Goal: Task Accomplishment & Management: Manage account settings

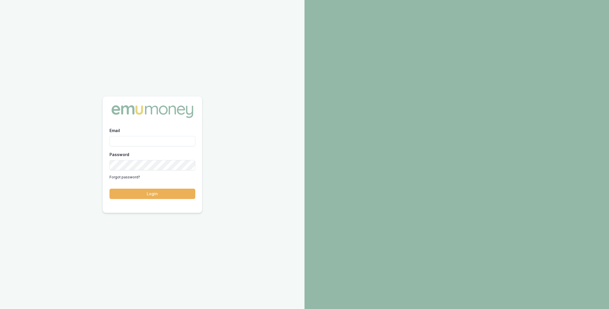
click at [142, 137] on input "Email" at bounding box center [153, 141] width 86 height 10
click at [144, 141] on input "Email" at bounding box center [153, 141] width 86 height 10
click at [0, 309] on com-1password-button at bounding box center [0, 309] width 0 height 0
type input "m@emumoney.com.au"
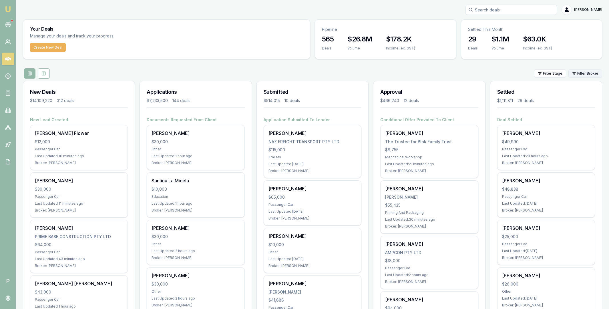
click at [581, 76] on html "Emu Broker P [PERSON_NAME] Toggle Menu Your Deals Manage your deals and track y…" at bounding box center [304, 154] width 609 height 309
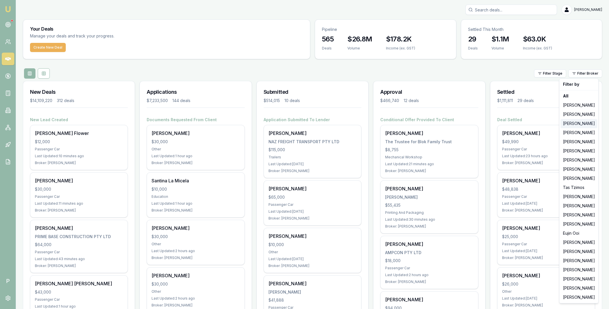
click at [577, 122] on div "[PERSON_NAME]" at bounding box center [579, 123] width 37 height 9
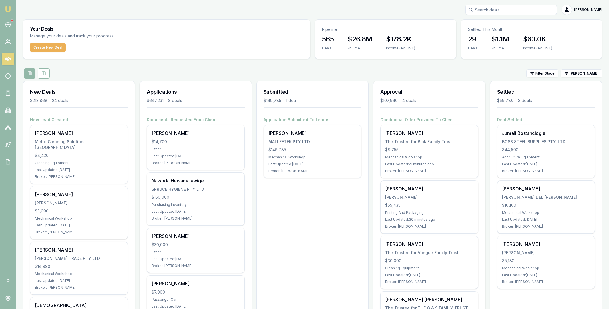
click at [492, 9] on input "Search deals" at bounding box center [512, 10] width 92 height 10
type input "D-8PLF"
click at [504, 32] on p "0409437386" at bounding box center [511, 31] width 86 height 6
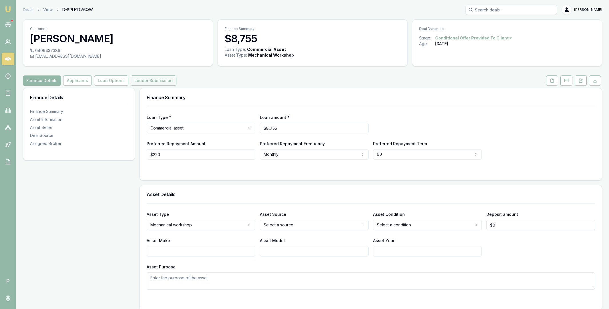
click at [144, 82] on button "Lender Submission" at bounding box center [154, 81] width 46 height 10
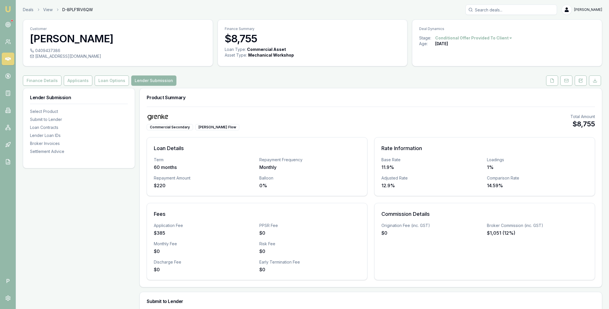
scroll to position [348, 0]
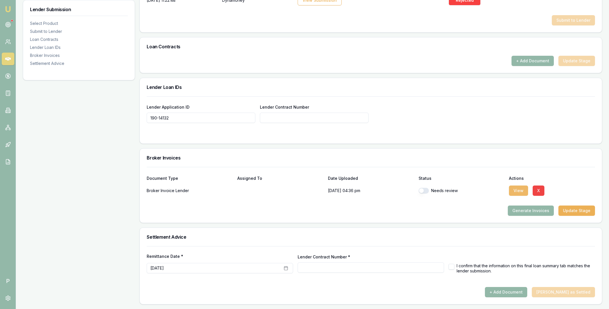
click at [519, 192] on button "View" at bounding box center [518, 191] width 19 height 10
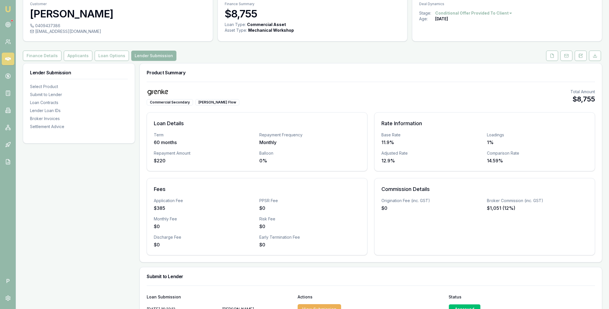
scroll to position [0, 0]
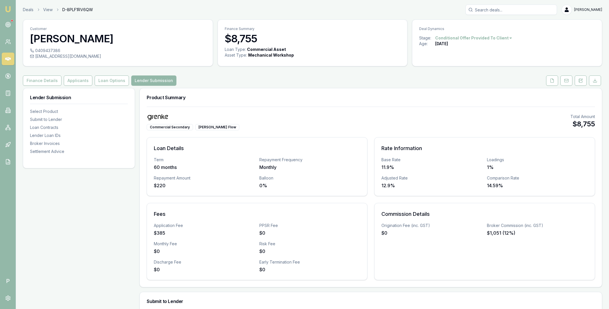
click at [486, 9] on input "Search deals" at bounding box center [512, 10] width 92 height 10
paste input "D-V2C6WK2ZBT"
type input "D-V2C6WK2ZBT"
click at [497, 27] on p "Stewart Pike" at bounding box center [511, 25] width 86 height 6
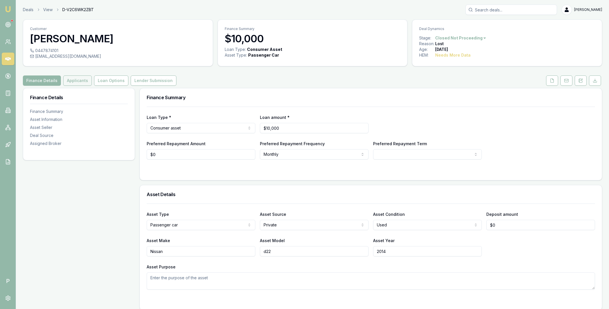
click at [80, 80] on button "Applicants" at bounding box center [77, 81] width 29 height 10
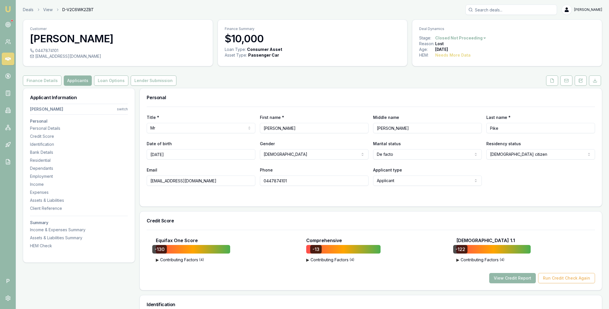
click at [504, 12] on input "Search deals" at bounding box center [512, 10] width 92 height 10
paste input "D-H8QHY3DFEZ"
type input "D-H8QHY3DFEZ"
click at [502, 28] on p "0414009019" at bounding box center [511, 31] width 86 height 6
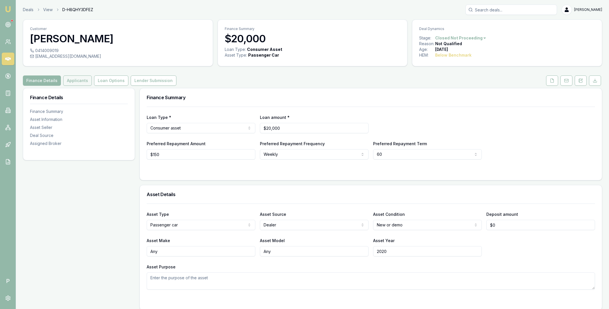
click at [70, 79] on button "Applicants" at bounding box center [77, 81] width 29 height 10
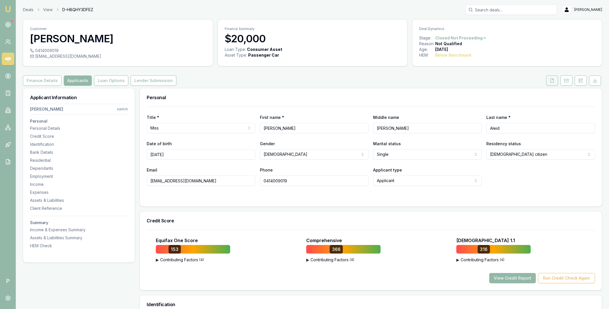
click at [553, 81] on icon at bounding box center [552, 80] width 5 height 5
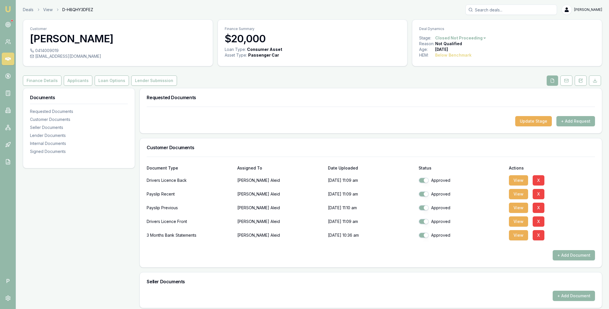
click at [499, 10] on input "Search deals" at bounding box center [512, 10] width 92 height 10
paste input "D-YGR4KHAHAP"
type input "D-YGR4KHAHAP"
click at [501, 29] on p "0457161281" at bounding box center [511, 31] width 86 height 6
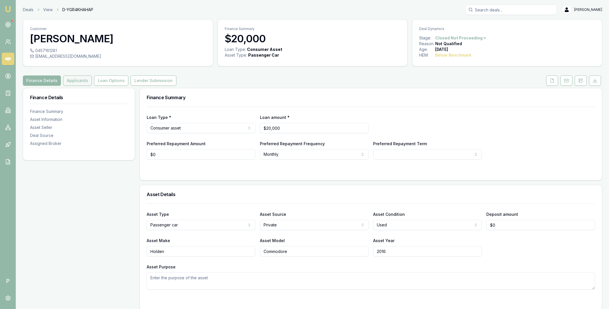
click at [81, 82] on button "Applicants" at bounding box center [77, 81] width 29 height 10
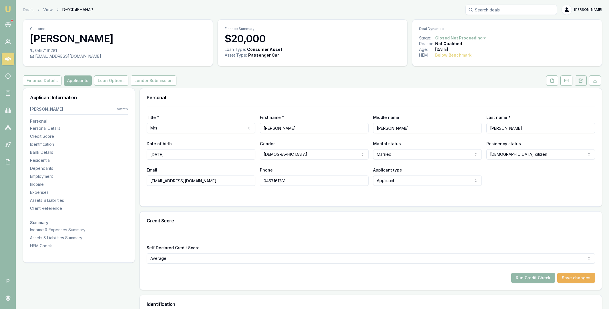
click at [581, 80] on icon at bounding box center [582, 80] width 2 height 2
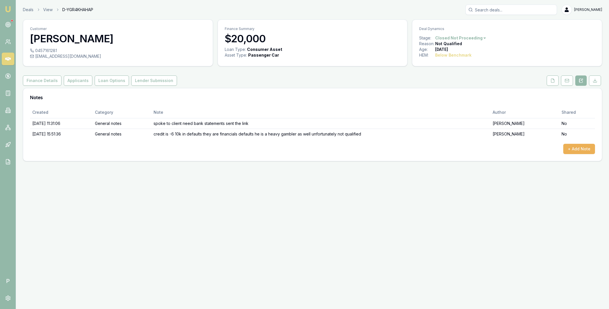
click at [495, 9] on input "Search deals" at bounding box center [512, 10] width 92 height 10
paste input "D-GJ4UIYHYUN"
type input "D-GJ4UIYHYUN"
click at [496, 30] on p "0490037780" at bounding box center [511, 31] width 86 height 6
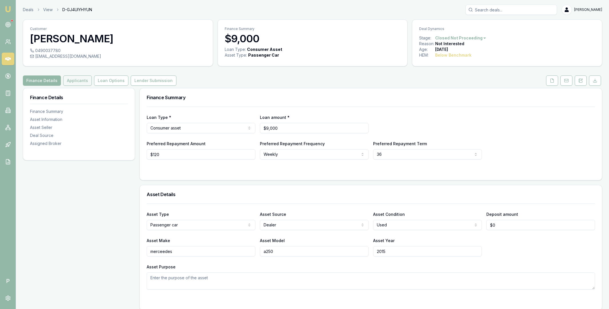
click at [86, 80] on button "Applicants" at bounding box center [77, 81] width 29 height 10
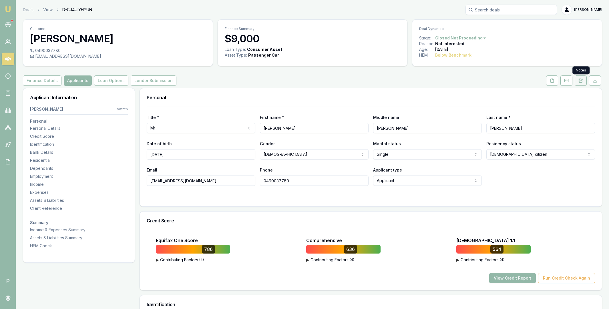
click at [578, 81] on button at bounding box center [581, 81] width 12 height 10
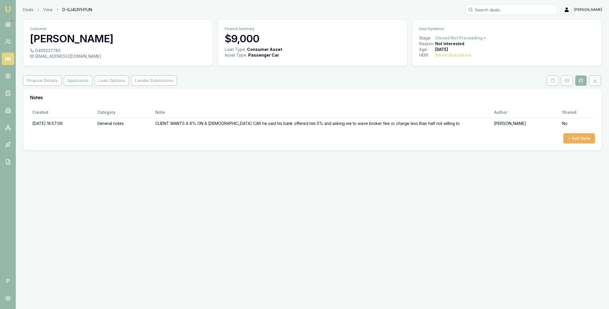
click at [495, 10] on input "Search deals" at bounding box center [512, 10] width 92 height 10
paste input "D-AS7SNZJ87F"
type input "D-AS7SNZJ87F"
click at [494, 28] on p "5551820393" at bounding box center [511, 31] width 86 height 6
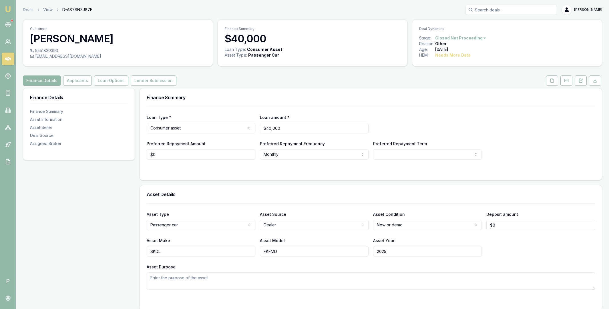
click at [500, 11] on input "Search deals" at bounding box center [512, 10] width 92 height 10
paste input "D-22JFJ5VTZE"
type input "D-22JFJ5VTZE"
click at [500, 24] on p "Alanna Ellem" at bounding box center [511, 25] width 86 height 6
click at [78, 80] on button "Applicants" at bounding box center [77, 81] width 29 height 10
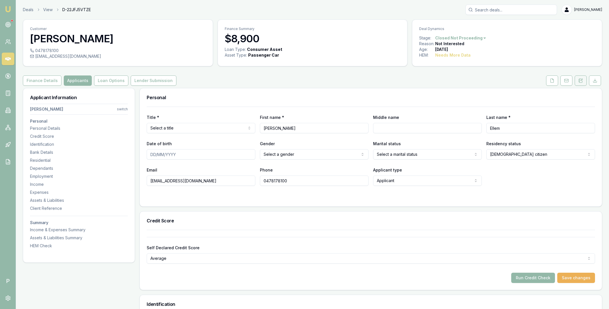
click at [579, 79] on icon at bounding box center [581, 80] width 5 height 5
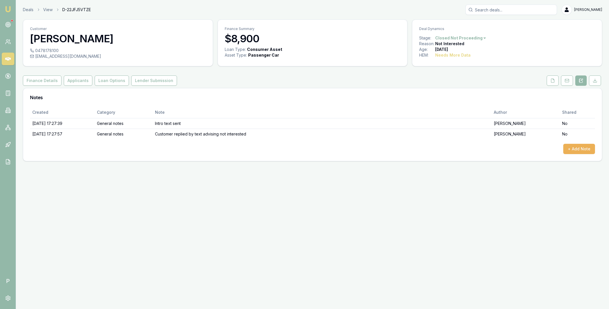
click at [488, 9] on input "Search deals" at bounding box center [512, 10] width 92 height 10
paste input "D-MG7O74XOAL"
type input "D-MG7O74XOAL"
click at [493, 31] on p "0411798454" at bounding box center [511, 31] width 86 height 6
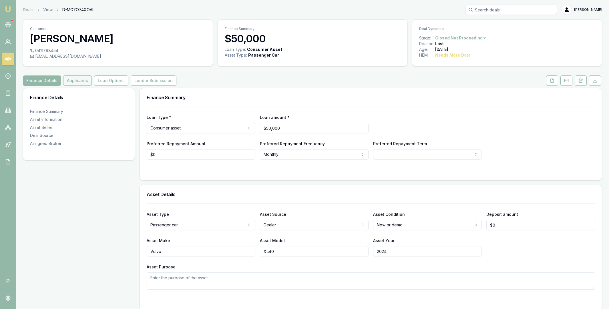
click at [74, 82] on button "Applicants" at bounding box center [77, 81] width 29 height 10
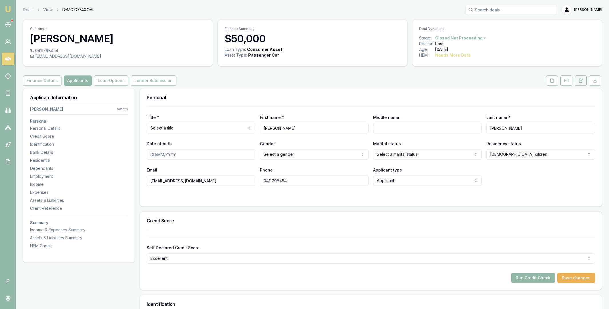
click at [581, 81] on icon at bounding box center [581, 80] width 5 height 5
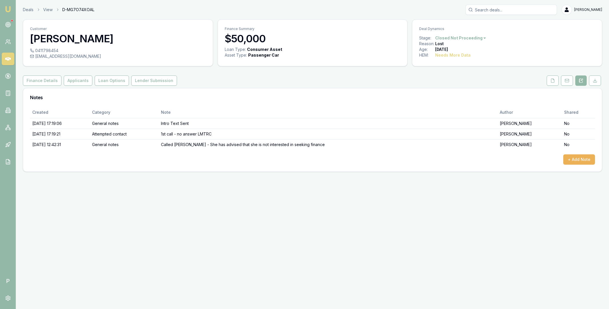
click at [492, 9] on input "Search deals" at bounding box center [512, 10] width 92 height 10
paste input "D-KYPSVPBXRX"
type input "D-KYPSVPBXRX"
click at [489, 31] on p "0447455852" at bounding box center [511, 31] width 86 height 6
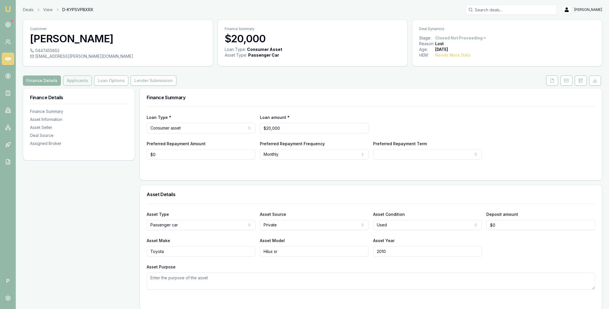
click at [78, 80] on button "Applicants" at bounding box center [77, 81] width 29 height 10
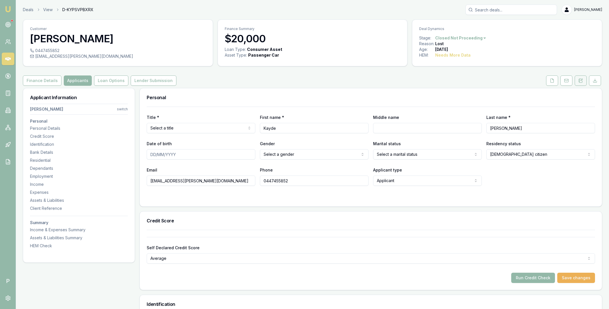
click at [582, 84] on button at bounding box center [581, 81] width 12 height 10
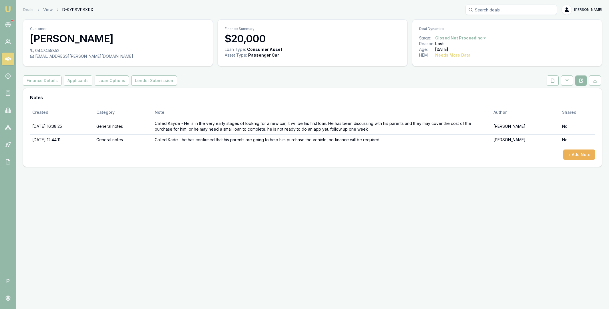
click at [492, 9] on input "Search deals" at bounding box center [512, 10] width 92 height 10
paste input "D-OFVKEWN3O3"
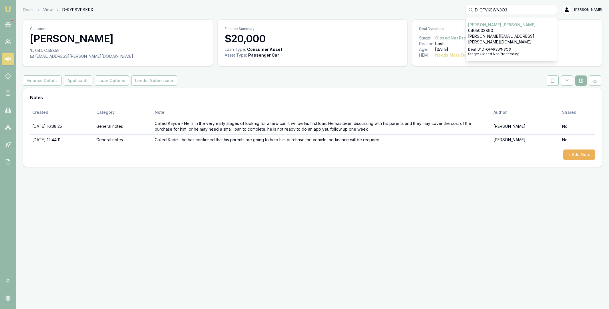
type input "D-OFVKEWN3O3"
click at [494, 25] on p "Melissa Ross" at bounding box center [511, 25] width 86 height 6
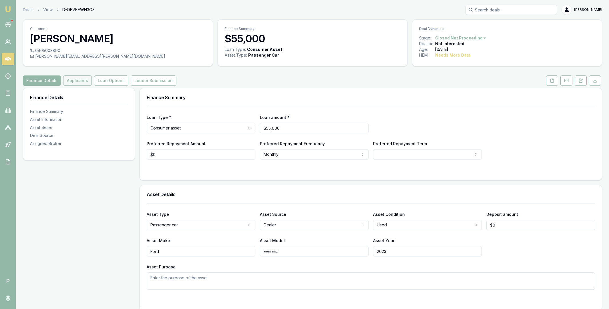
click at [74, 80] on button "Applicants" at bounding box center [77, 81] width 29 height 10
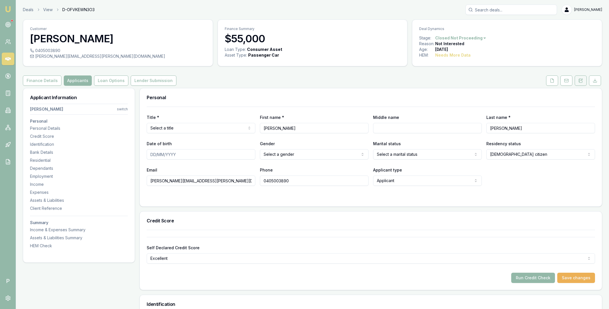
click at [578, 81] on button at bounding box center [581, 81] width 12 height 10
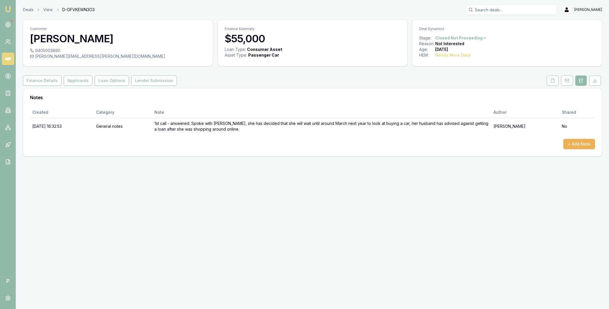
click at [493, 9] on input "Search deals" at bounding box center [512, 10] width 92 height 10
paste input "D-PX1SS52HY0"
type input "D-PX1SS52HY0"
click at [495, 28] on p "0416172054" at bounding box center [511, 31] width 86 height 6
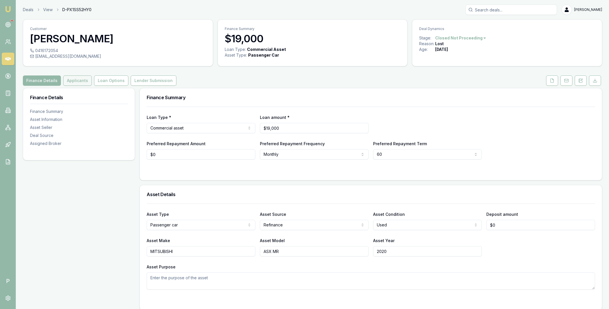
click at [75, 82] on button "Applicants" at bounding box center [77, 81] width 29 height 10
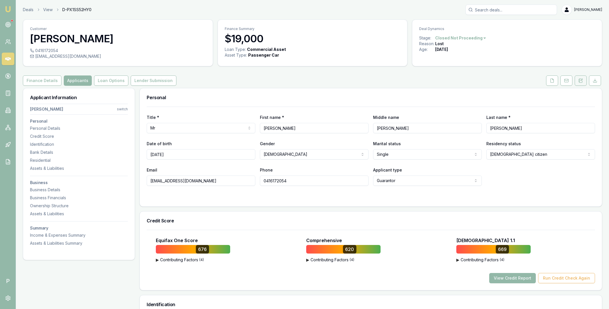
click at [578, 82] on button at bounding box center [581, 81] width 12 height 10
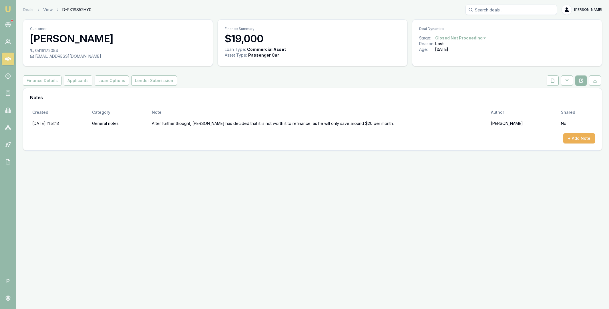
click at [500, 11] on input "Search deals" at bounding box center [512, 10] width 92 height 10
paste input "D-U010IP8ZUU"
type input "D-U010IP8ZUU"
click at [500, 28] on p "0412043740" at bounding box center [511, 31] width 86 height 6
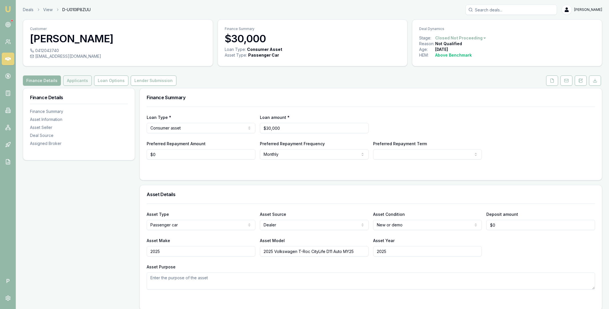
click at [87, 82] on button "Applicants" at bounding box center [77, 81] width 29 height 10
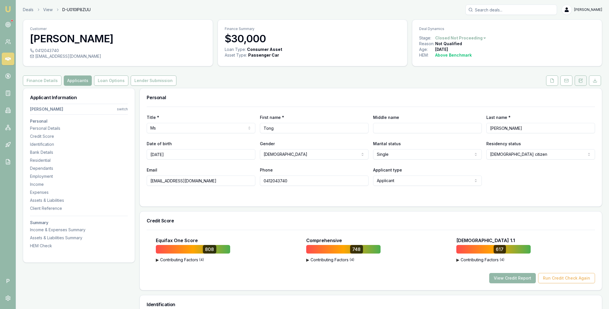
click at [578, 82] on button at bounding box center [581, 81] width 12 height 10
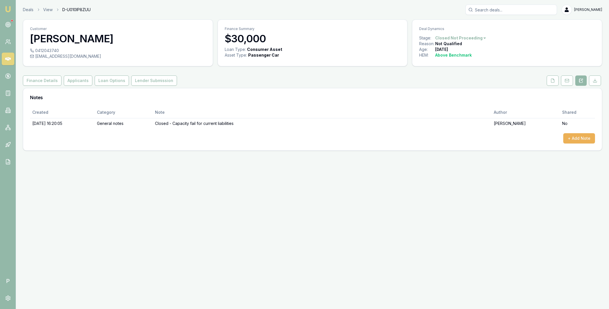
click at [488, 11] on input "Search deals" at bounding box center [512, 10] width 92 height 10
paste input "D-EJDGCFAEG8"
type input "D-EJDGCFAEG8"
click at [491, 28] on p "0449118002" at bounding box center [511, 31] width 86 height 6
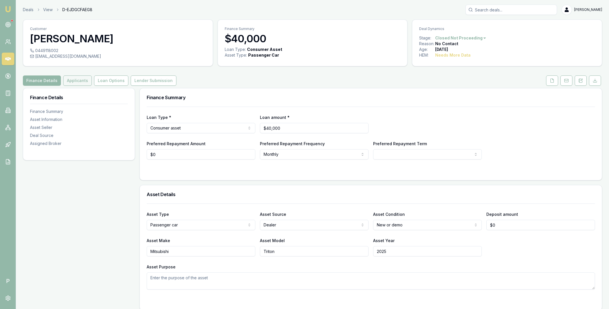
click at [78, 78] on button "Applicants" at bounding box center [77, 81] width 29 height 10
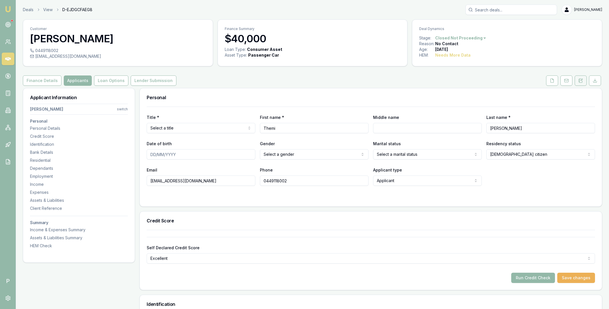
click at [579, 82] on icon at bounding box center [581, 80] width 5 height 5
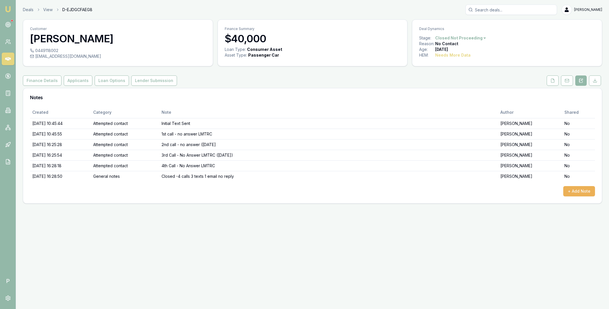
click at [494, 9] on input "Search deals" at bounding box center [512, 10] width 92 height 10
paste input "D-79DIV4Z5ID"
type input "D-79DIV4Z5ID"
click at [495, 27] on p "jessica reilly" at bounding box center [511, 25] width 86 height 6
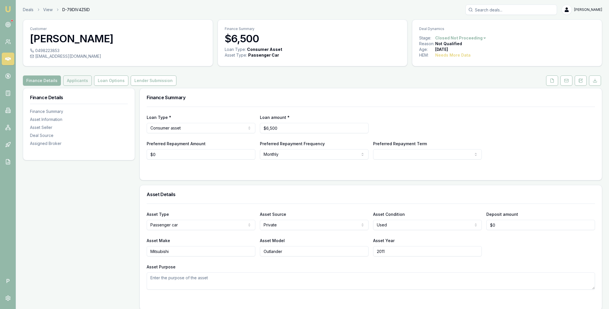
click at [79, 78] on button "Applicants" at bounding box center [77, 81] width 29 height 10
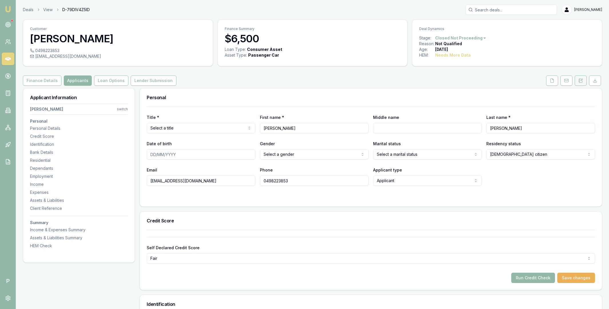
click at [581, 81] on icon at bounding box center [581, 80] width 5 height 5
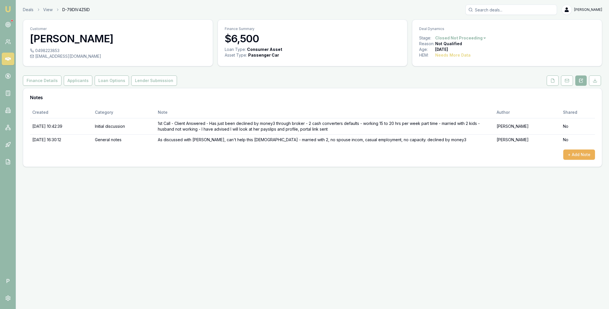
click at [493, 10] on input "Search deals" at bounding box center [512, 10] width 92 height 10
paste input "D-M7B54EI8JN"
type input "D-M7B54EI8JN"
click at [494, 27] on p "Kanwardeep Mahal" at bounding box center [511, 25] width 86 height 6
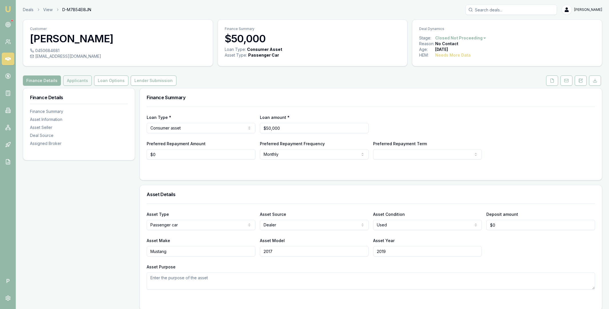
click at [77, 82] on button "Applicants" at bounding box center [77, 81] width 29 height 10
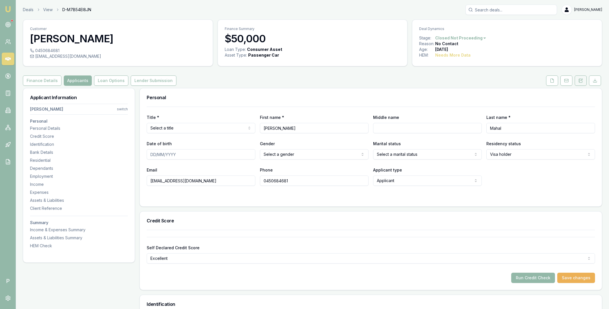
click at [582, 82] on icon at bounding box center [581, 80] width 5 height 5
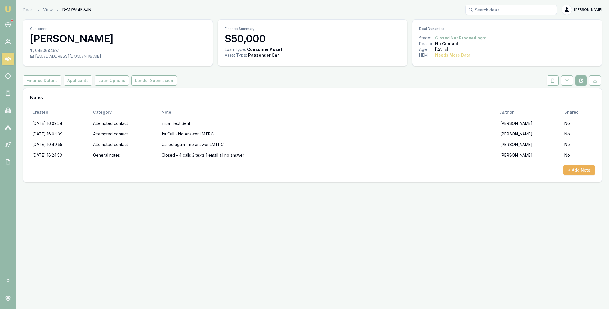
click at [489, 10] on input "Search deals" at bounding box center [512, 10] width 92 height 10
paste input "D-LRL4G32K9N"
type input "D-LRL4G32K9N"
click at [497, 34] on p "sevannaser@gmail.com" at bounding box center [511, 36] width 86 height 6
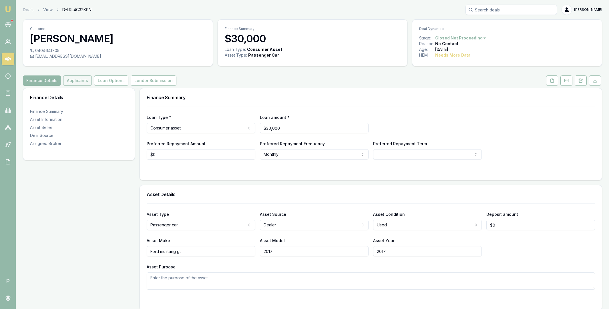
click at [80, 80] on button "Applicants" at bounding box center [77, 81] width 29 height 10
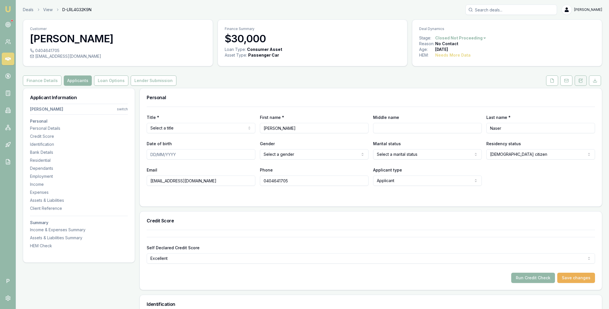
click at [580, 82] on icon at bounding box center [579, 82] width 1 height 0
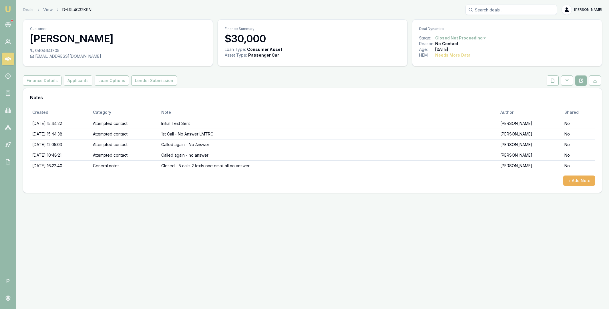
click at [493, 9] on input "Search deals" at bounding box center [512, 10] width 92 height 10
paste input "D-LLPI0V590O"
type input "D-LLPI0V590O"
click at [495, 25] on p "Mohammad Foroushha" at bounding box center [511, 25] width 86 height 6
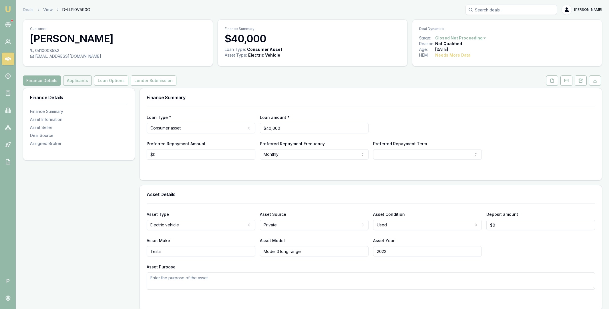
click at [81, 83] on button "Applicants" at bounding box center [77, 81] width 29 height 10
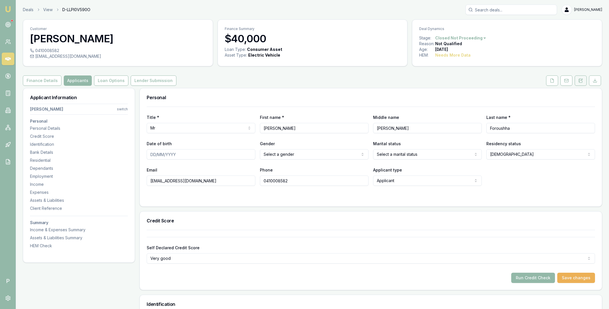
click at [581, 82] on icon at bounding box center [581, 80] width 5 height 5
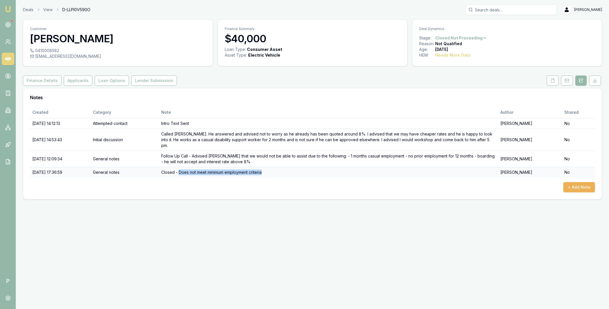
drag, startPoint x: 189, startPoint y: 167, endPoint x: 274, endPoint y: 166, distance: 84.7
click at [274, 167] on td "Closed - Does not meet minimum employment criteria" at bounding box center [328, 172] width 339 height 11
copy td "Does not meet minimum employment criteria"
click at [496, 9] on input "Search deals" at bounding box center [512, 10] width 92 height 10
paste input "D-AIORS7QI3X"
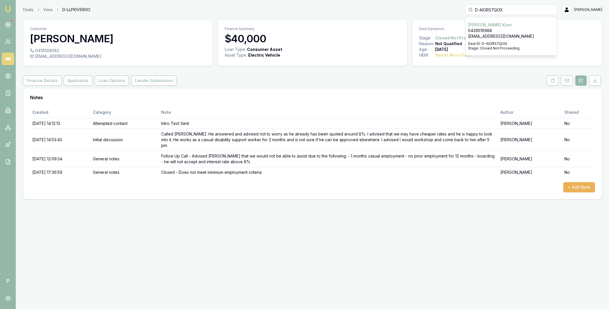
type input "D-AIORS7QI3X"
click at [496, 24] on p "Arpandeep Kaur" at bounding box center [511, 25] width 86 height 6
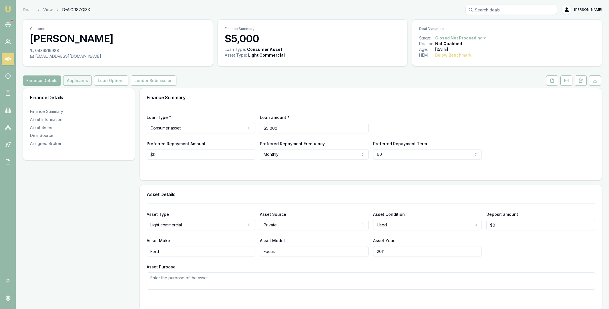
click at [71, 79] on button "Applicants" at bounding box center [77, 81] width 29 height 10
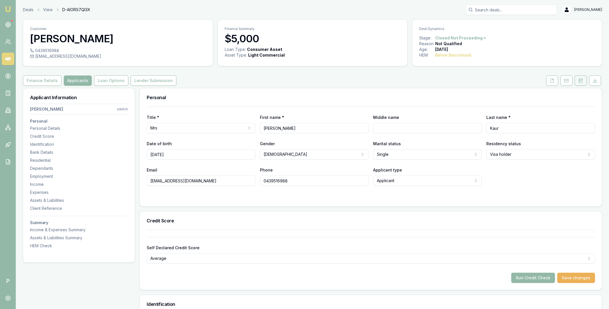
click at [580, 82] on icon at bounding box center [581, 81] width 3 height 4
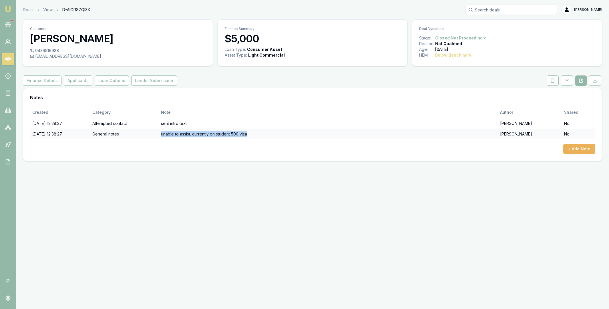
drag, startPoint x: 183, startPoint y: 135, endPoint x: 270, endPoint y: 134, distance: 87.0
click at [270, 134] on td "unable to assist. currently on student 500 visa" at bounding box center [328, 134] width 339 height 11
copy td "unable to assist. currently on student 500 visa"
click at [491, 9] on input "Search deals" at bounding box center [512, 10] width 92 height 10
paste input "D-H1U3PMSS4E"
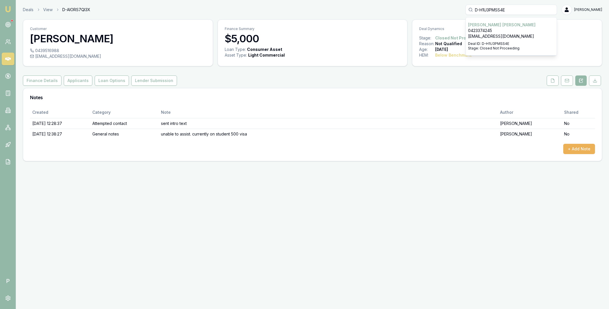
type input "D-H1U3PMSS4E"
click at [492, 23] on p "KARISHMA GAMBHIR" at bounding box center [511, 25] width 86 height 6
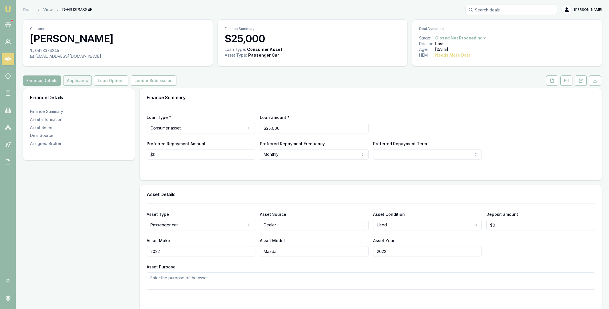
click at [77, 78] on button "Applicants" at bounding box center [77, 81] width 29 height 10
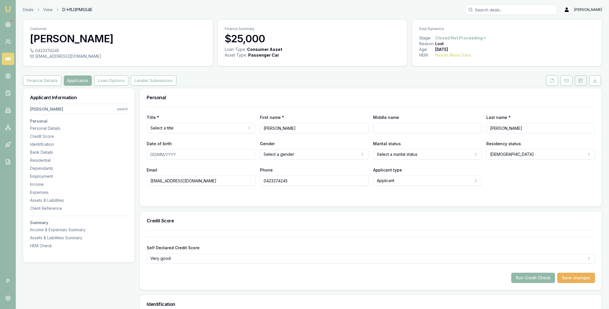
click at [582, 82] on icon at bounding box center [581, 80] width 5 height 5
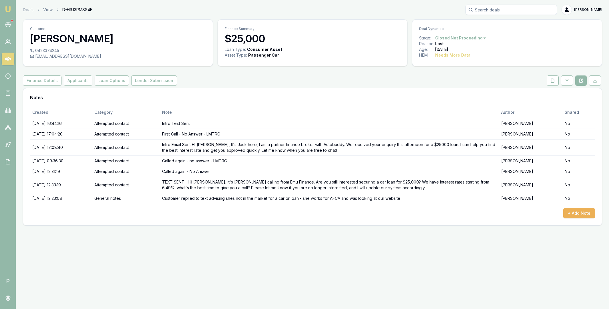
click at [306, 205] on div "Created Category Note Author Shared 05/08/2025, 16:44:16 Attempted contact Intr…" at bounding box center [312, 163] width 565 height 112
drag, startPoint x: 314, startPoint y: 199, endPoint x: 410, endPoint y: 197, distance: 97.0
click at [410, 197] on td "Customer replied to text advising shes not in the market for a car or loan - sh…" at bounding box center [329, 198] width 339 height 11
copy td "she works for AFCA and was looking at our website"
click at [48, 81] on button "Finance Details" at bounding box center [42, 81] width 39 height 10
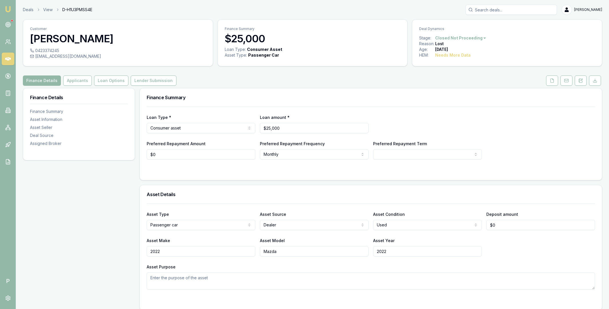
click at [489, 9] on input "Search deals" at bounding box center [512, 10] width 92 height 10
paste input "D-K3WQXQAZ3J"
type input "D-K3WQXQAZ3J"
click at [506, 28] on p "5559484949" at bounding box center [511, 31] width 86 height 6
click at [492, 8] on input "Search deals" at bounding box center [512, 10] width 92 height 10
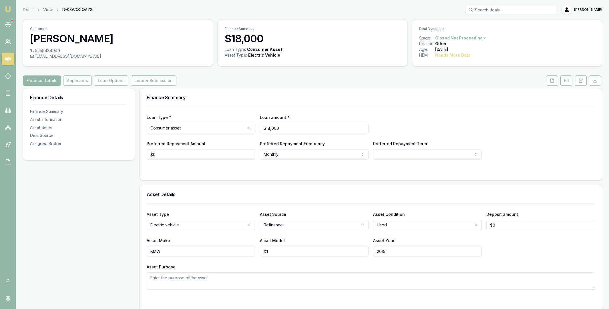
paste input "D-H1U3PMSS4E"
type input "D-H1U3PMSS4E"
click at [504, 33] on p "karishmagambhir@yahoo.com" at bounding box center [511, 36] width 86 height 6
copy div "Closed Not Proceeding"
drag, startPoint x: 435, startPoint y: 38, endPoint x: 480, endPoint y: 38, distance: 44.9
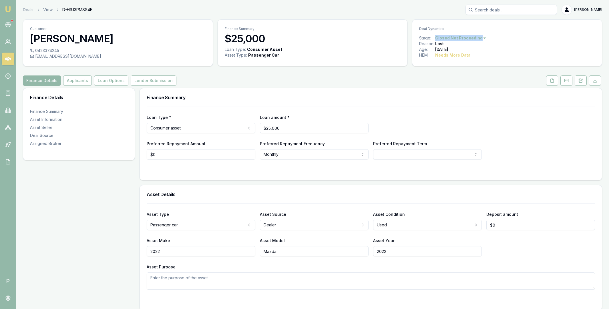
click at [480, 38] on div "Stage: Closed Not Proceeding" at bounding box center [507, 38] width 176 height 6
click at [495, 10] on input "Search deals" at bounding box center [512, 10] width 92 height 10
type input "k"
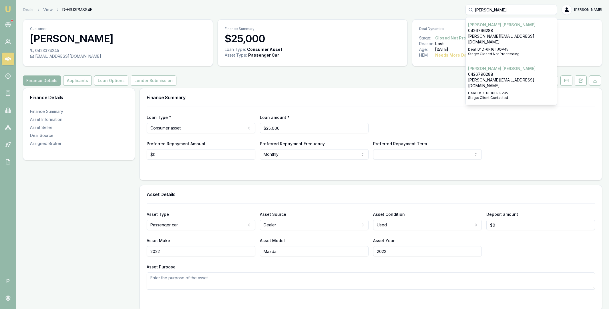
type input "caroline"
click at [509, 72] on p "0426796288" at bounding box center [511, 75] width 86 height 6
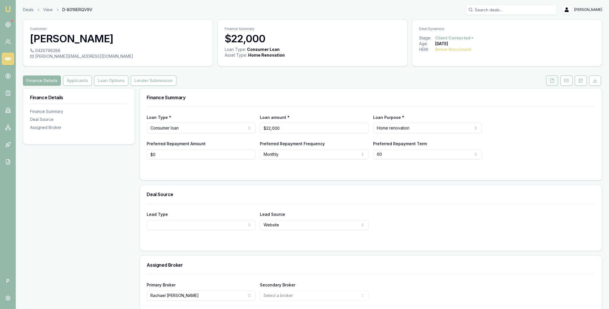
click at [548, 84] on button at bounding box center [552, 81] width 12 height 10
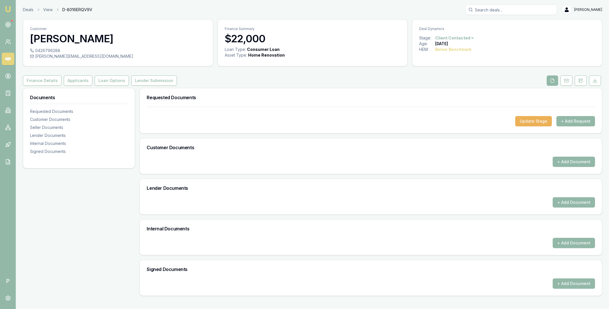
click at [491, 10] on input "Search deals" at bounding box center [512, 10] width 92 height 10
click at [96, 39] on h3 "[PERSON_NAME]" at bounding box center [118, 38] width 176 height 11
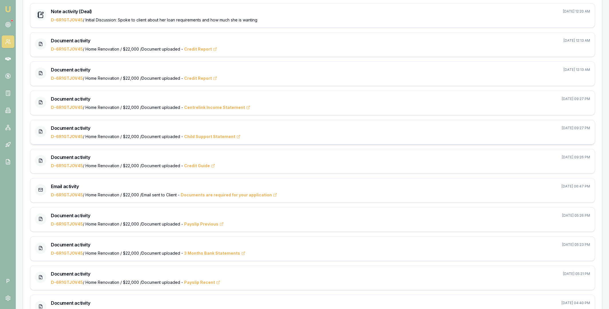
scroll to position [175, 0]
click at [70, 109] on link "D-6R1GTJOV45" at bounding box center [67, 107] width 32 height 5
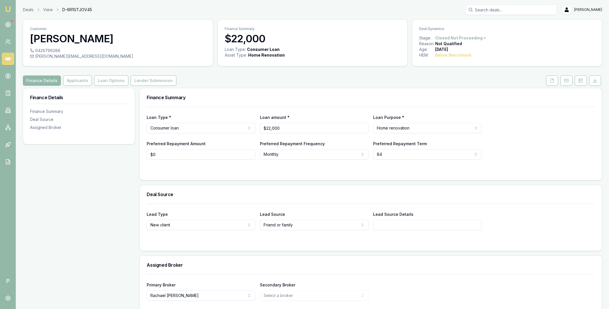
click at [478, 38] on html "Emu Broker P Deals View D-6R1GTJOV45 Matt Leeburn Toggle Menu Customer Caroline…" at bounding box center [304, 154] width 609 height 309
click at [364, 81] on html "Emu Broker P Deals View D-6R1GTJOV45 Matt Leeburn Toggle Menu Customer Caroline…" at bounding box center [304, 154] width 609 height 309
click at [548, 81] on button at bounding box center [552, 81] width 12 height 10
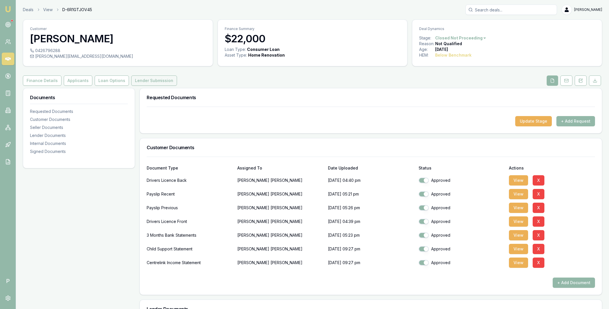
click at [142, 83] on button "Lender Submission" at bounding box center [154, 81] width 46 height 10
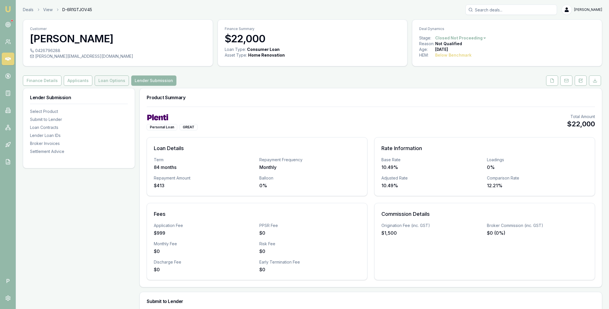
click at [119, 81] on button "Loan Options" at bounding box center [112, 81] width 34 height 10
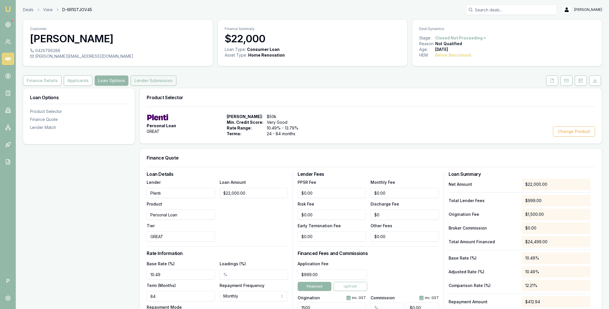
click at [151, 80] on button "Lender Submission" at bounding box center [154, 81] width 46 height 10
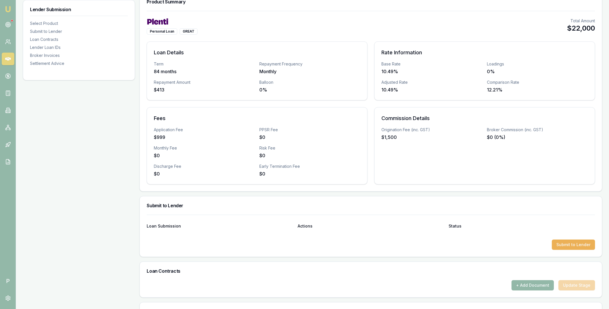
scroll to position [0, 0]
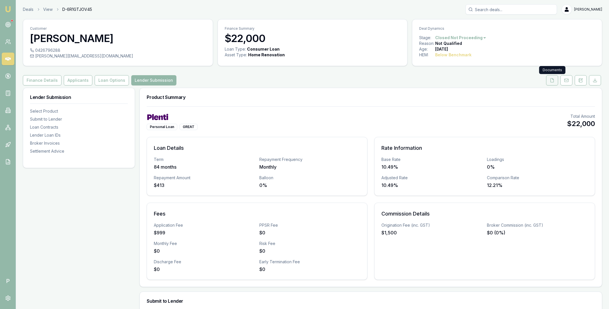
click at [554, 76] on button at bounding box center [552, 80] width 12 height 10
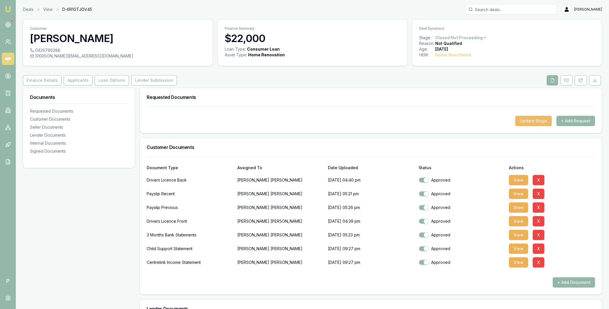
click at [530, 122] on button "Update Stage" at bounding box center [533, 121] width 37 height 10
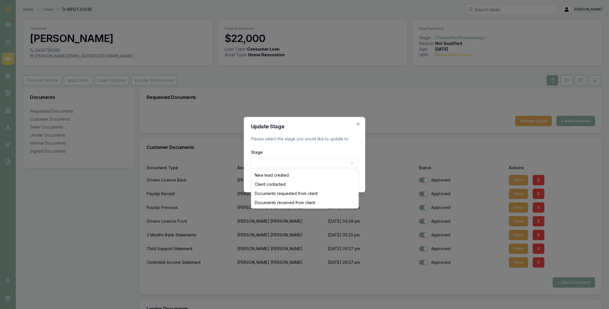
click at [300, 162] on body "Emu Broker P Deals View D-6R1GTJOV45 Matt Leeburn Toggle Menu Customer Caroline…" at bounding box center [304, 154] width 609 height 309
select select "CLIENT_CONTACTED"
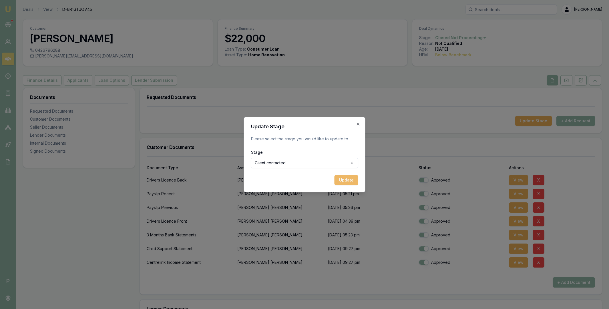
click at [342, 177] on button "Update" at bounding box center [347, 180] width 24 height 10
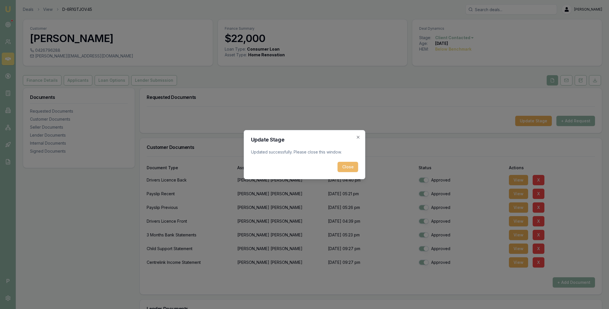
click at [345, 168] on button "Close" at bounding box center [348, 167] width 21 height 10
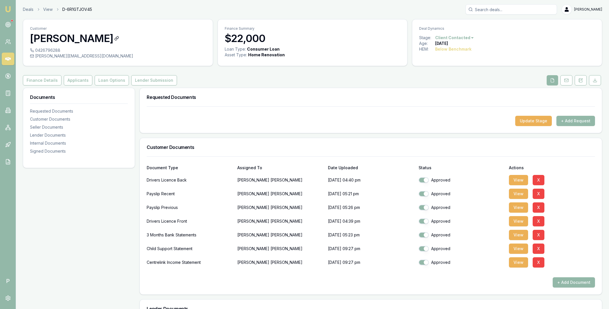
click at [70, 37] on h3 "[PERSON_NAME]" at bounding box center [118, 38] width 176 height 11
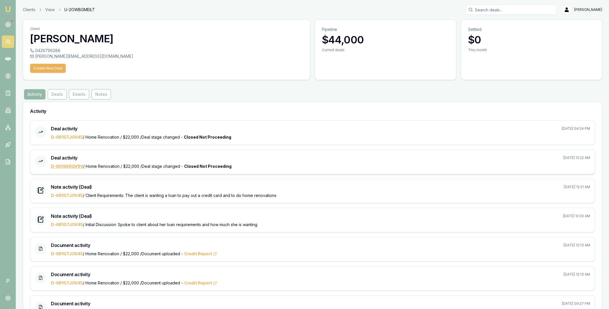
click at [71, 166] on link "D-8016ERQV9V" at bounding box center [67, 166] width 32 height 5
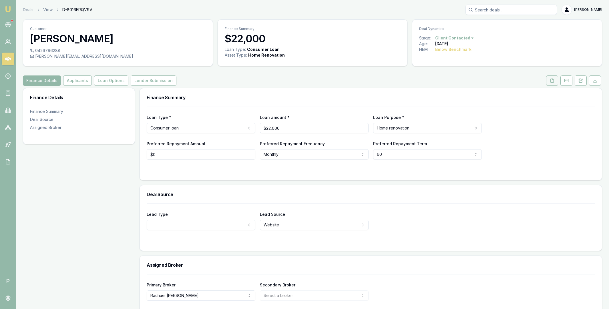
click at [551, 78] on icon at bounding box center [552, 80] width 5 height 5
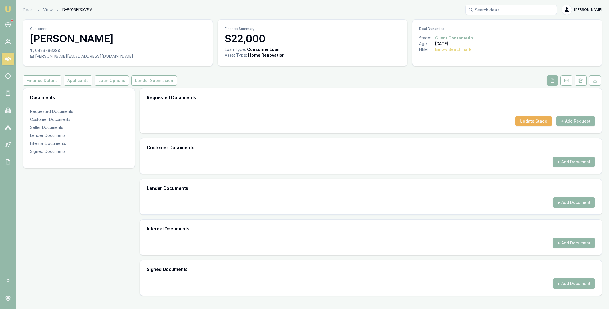
click at [471, 37] on html "Emu Broker P Deals View D-8016ERQV9V Matt Leeburn Toggle Menu Customer Caroline…" at bounding box center [304, 154] width 609 height 309
click at [457, 59] on div "Deal Closed" at bounding box center [454, 57] width 34 height 9
click at [451, 112] on div "- Other" at bounding box center [454, 112] width 34 height 9
click at [9, 58] on icon at bounding box center [8, 58] width 6 height 3
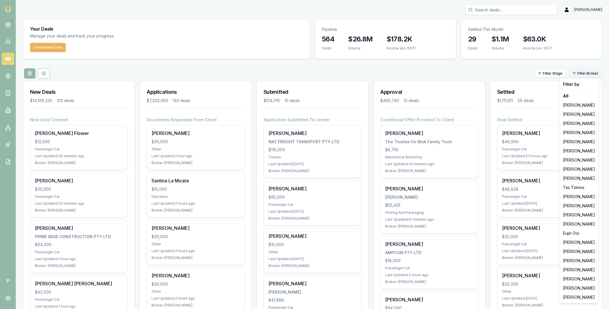
click at [593, 74] on html "Emu Broker P [PERSON_NAME] Toggle Menu Your Deals Manage your deals and track y…" at bounding box center [304, 154] width 609 height 309
click at [577, 241] on div "[PERSON_NAME]" at bounding box center [579, 242] width 37 height 9
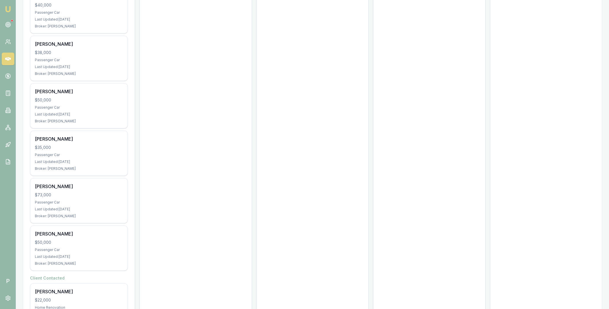
scroll to position [553, 0]
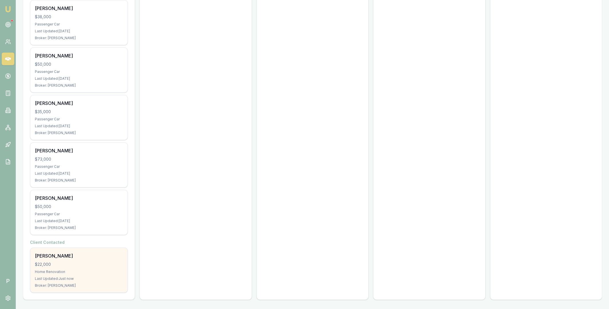
click at [89, 261] on div "Caroline Geerlings $22,000 Home Renovation Last Updated: Just now Broker: Racha…" at bounding box center [78, 270] width 97 height 45
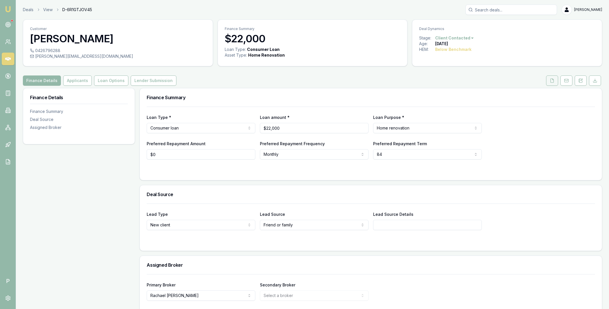
click at [547, 81] on button at bounding box center [552, 81] width 12 height 10
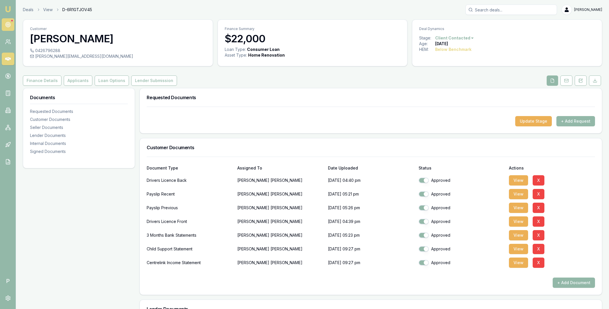
click at [7, 25] on icon at bounding box center [8, 25] width 6 height 6
